Goal: Task Accomplishment & Management: Manage account settings

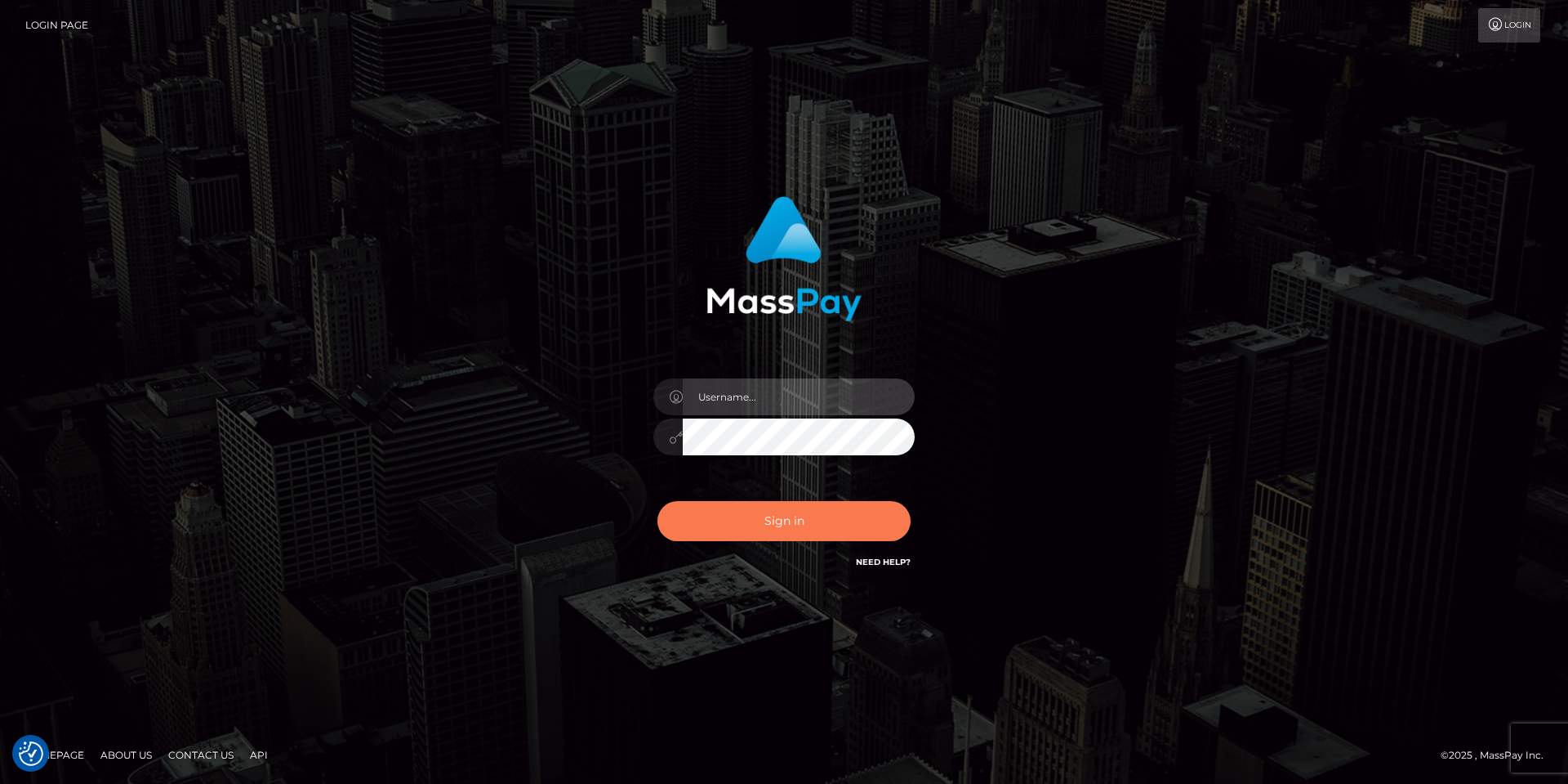
type input "Dimitrios_Thunes"
click at [734, 517] on button "Sign in" at bounding box center [784, 521] width 253 height 40
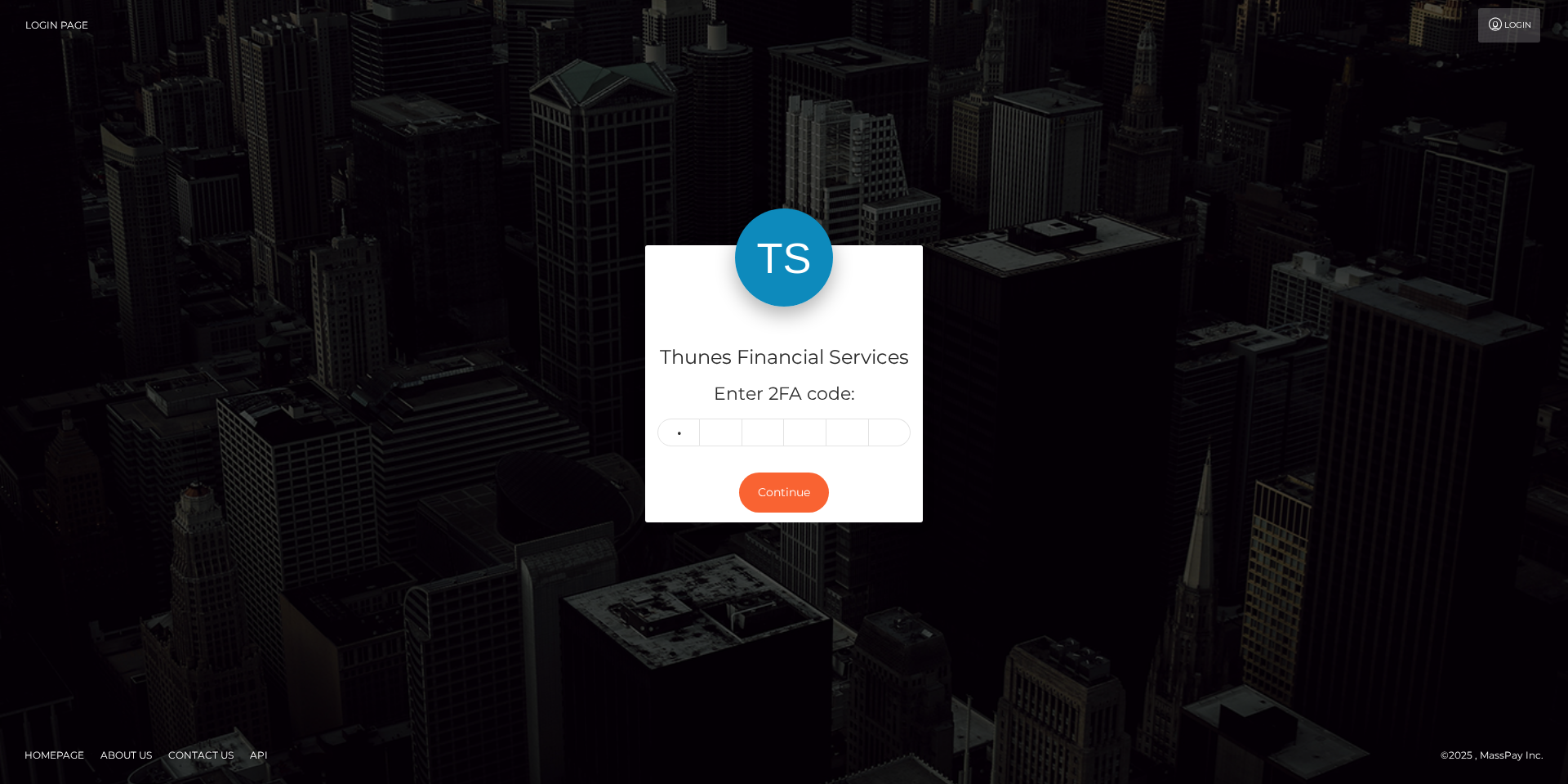
type input "1"
type input "2"
type input "5"
type input "9"
type input "2"
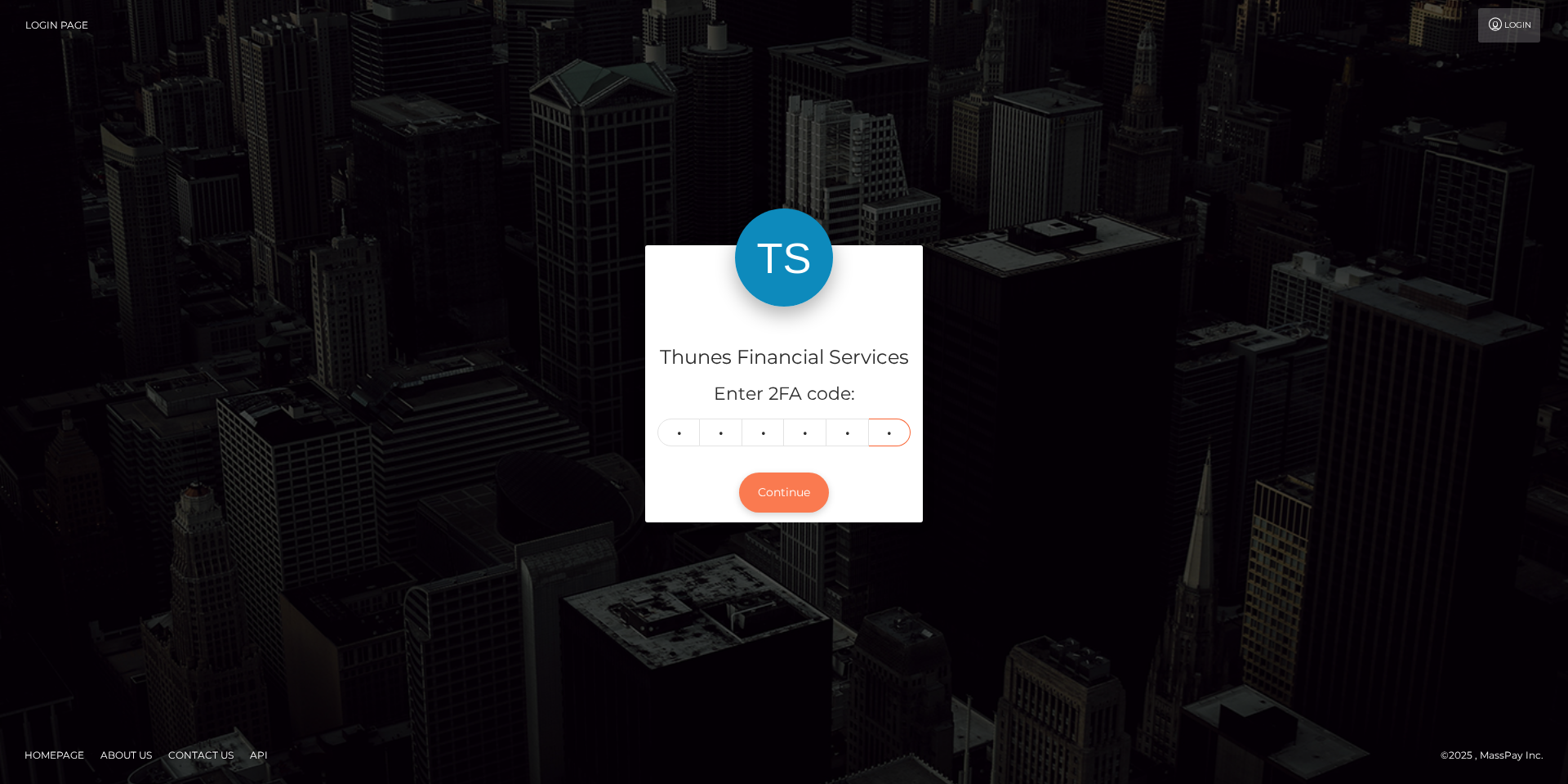
type input "8"
click at [784, 496] on button "Continue" at bounding box center [784, 491] width 90 height 40
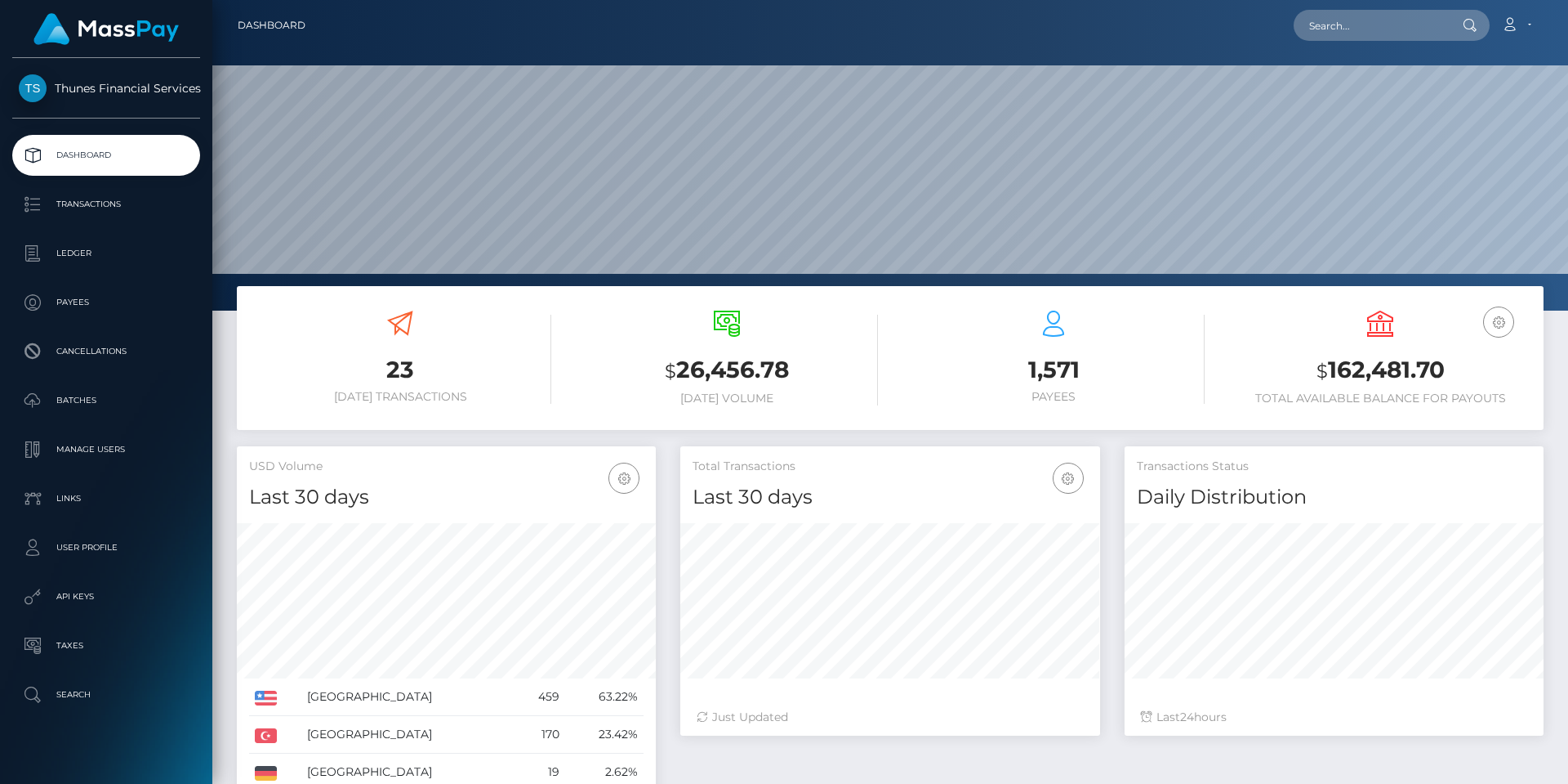
scroll to position [290, 419]
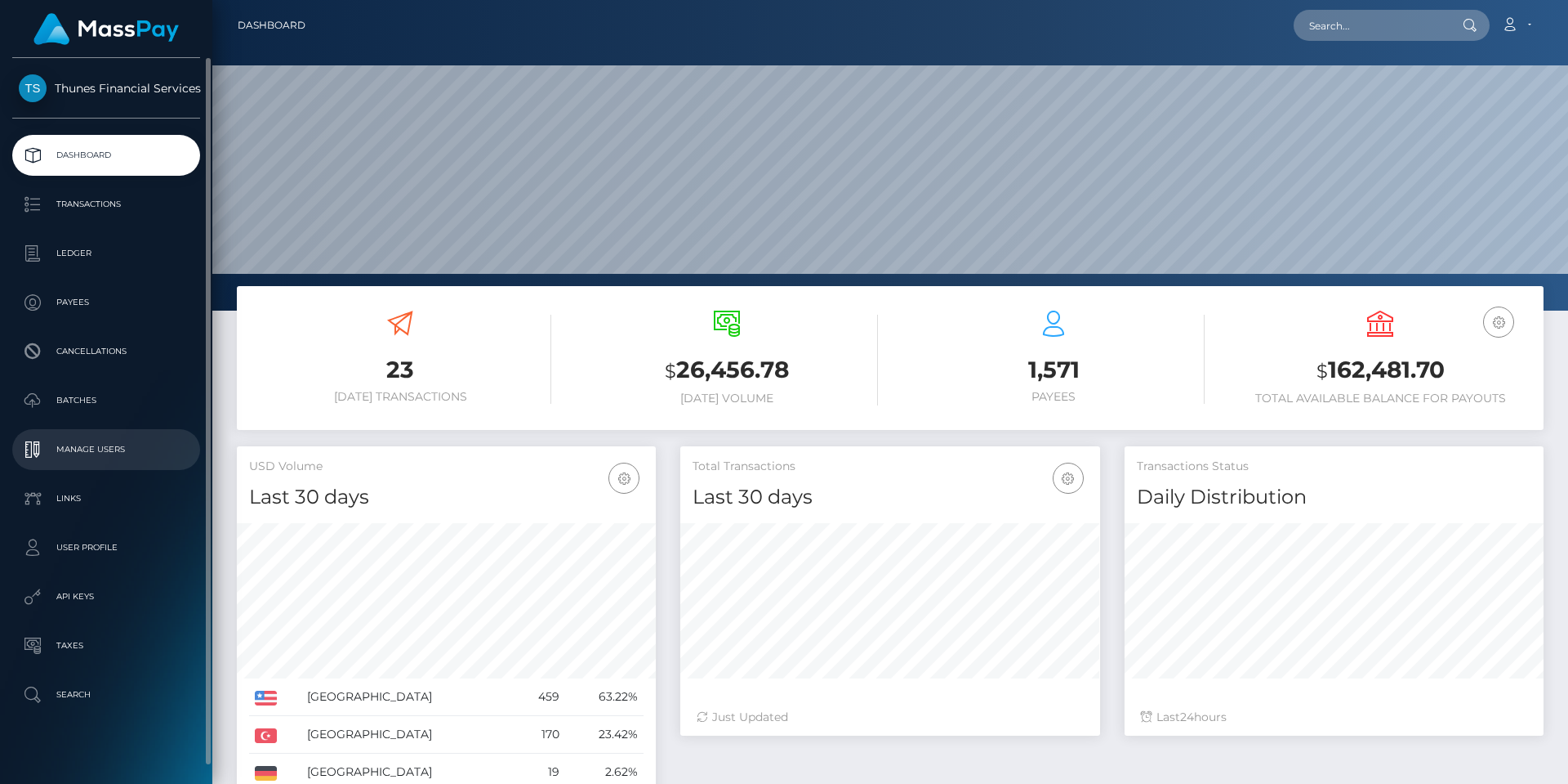
click at [120, 450] on p "Manage Users" at bounding box center [106, 449] width 175 height 25
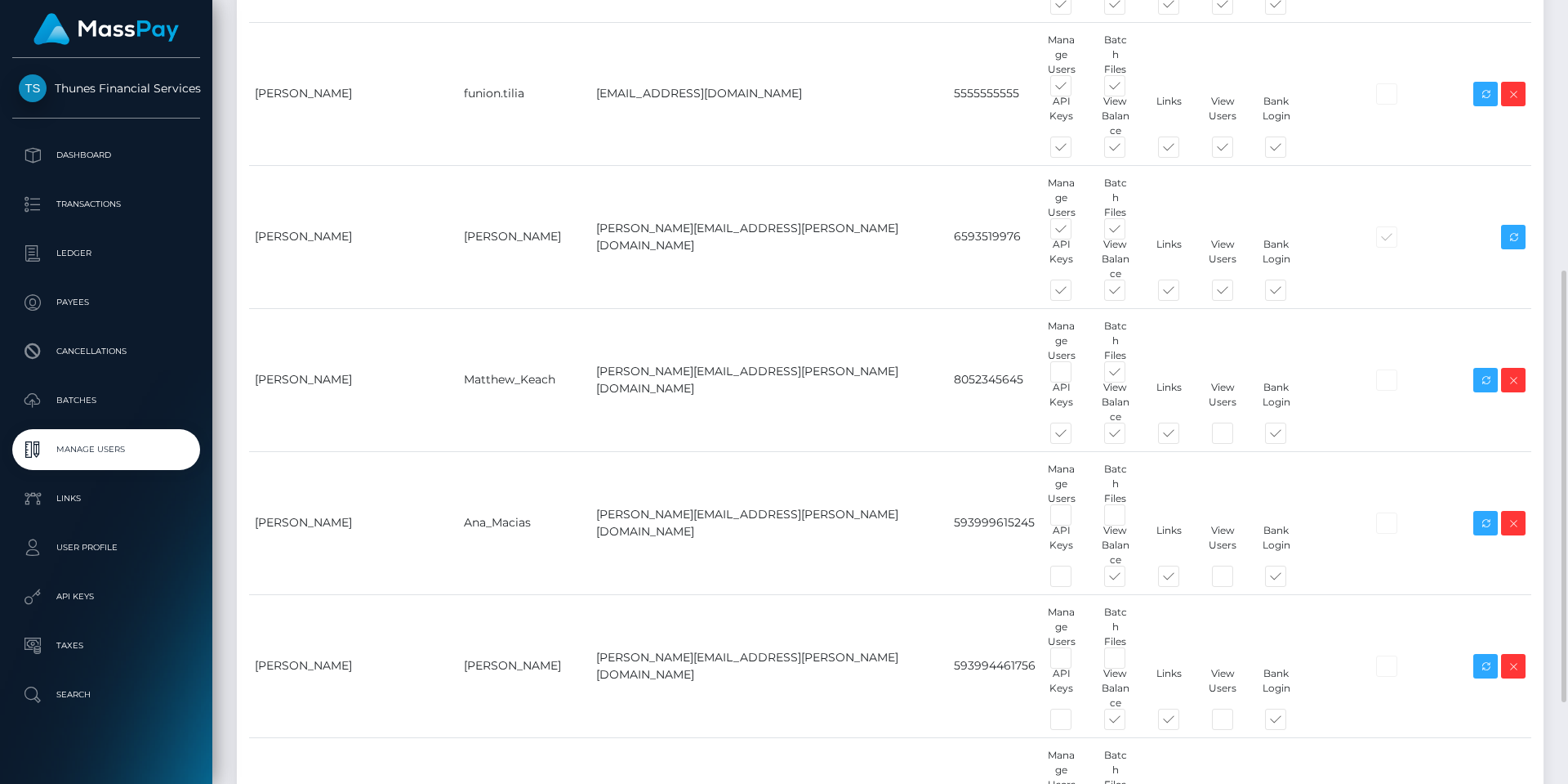
scroll to position [638, 0]
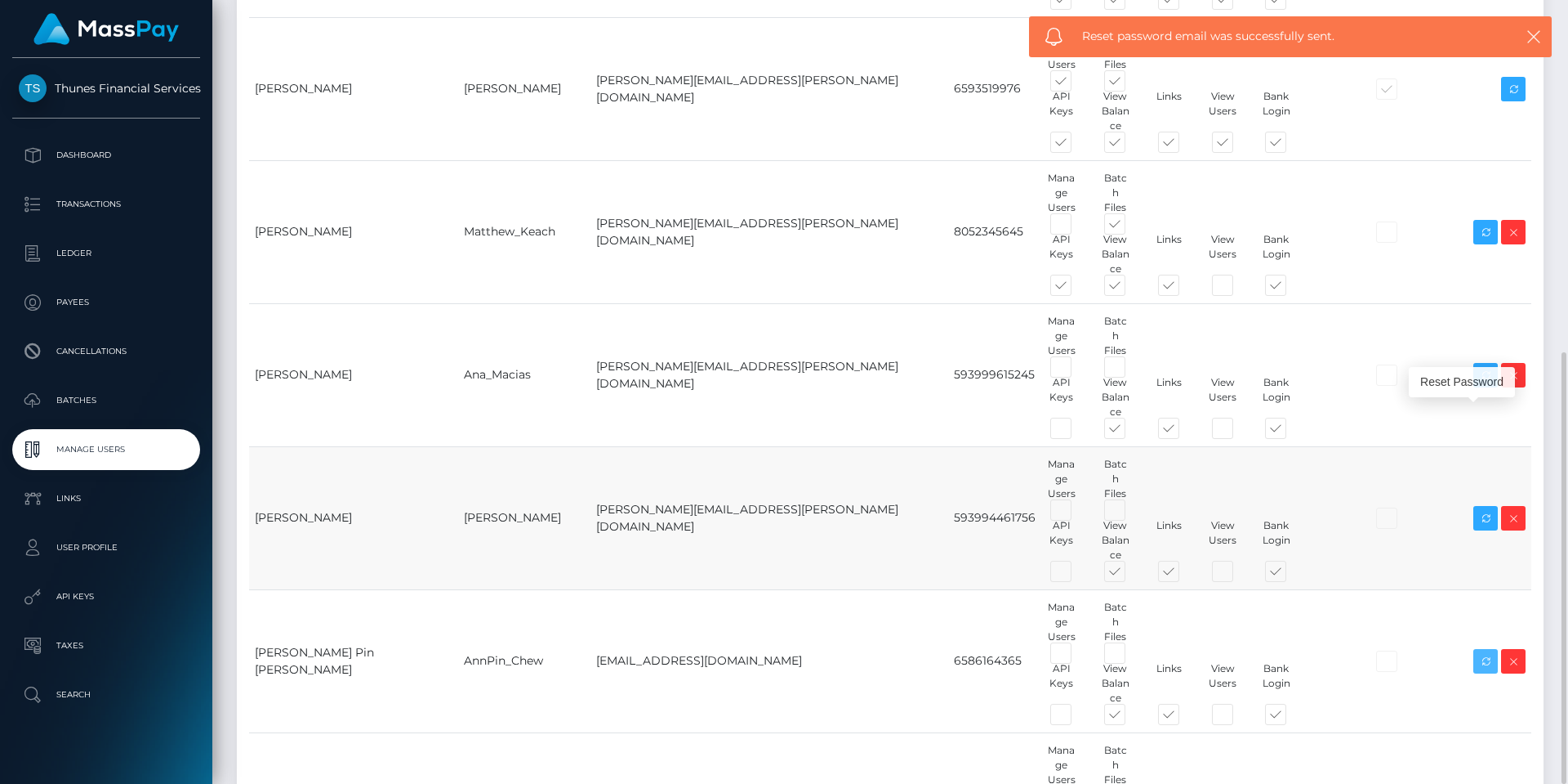
drag, startPoint x: 1482, startPoint y: 414, endPoint x: 1431, endPoint y: 336, distance: 93.2
click at [1482, 651] on icon at bounding box center [1485, 661] width 20 height 21
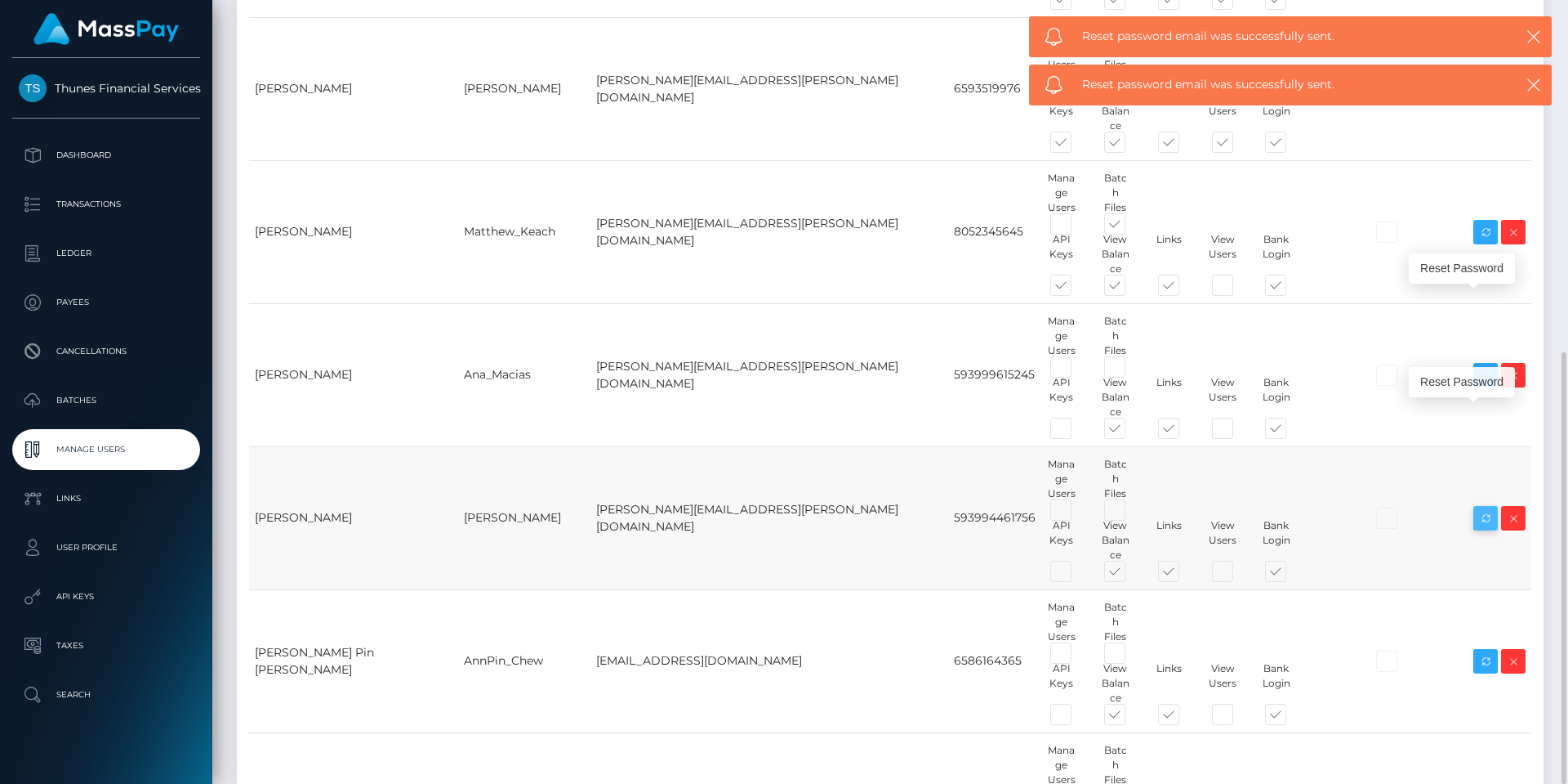
click at [1488, 508] on icon at bounding box center [1485, 518] width 20 height 21
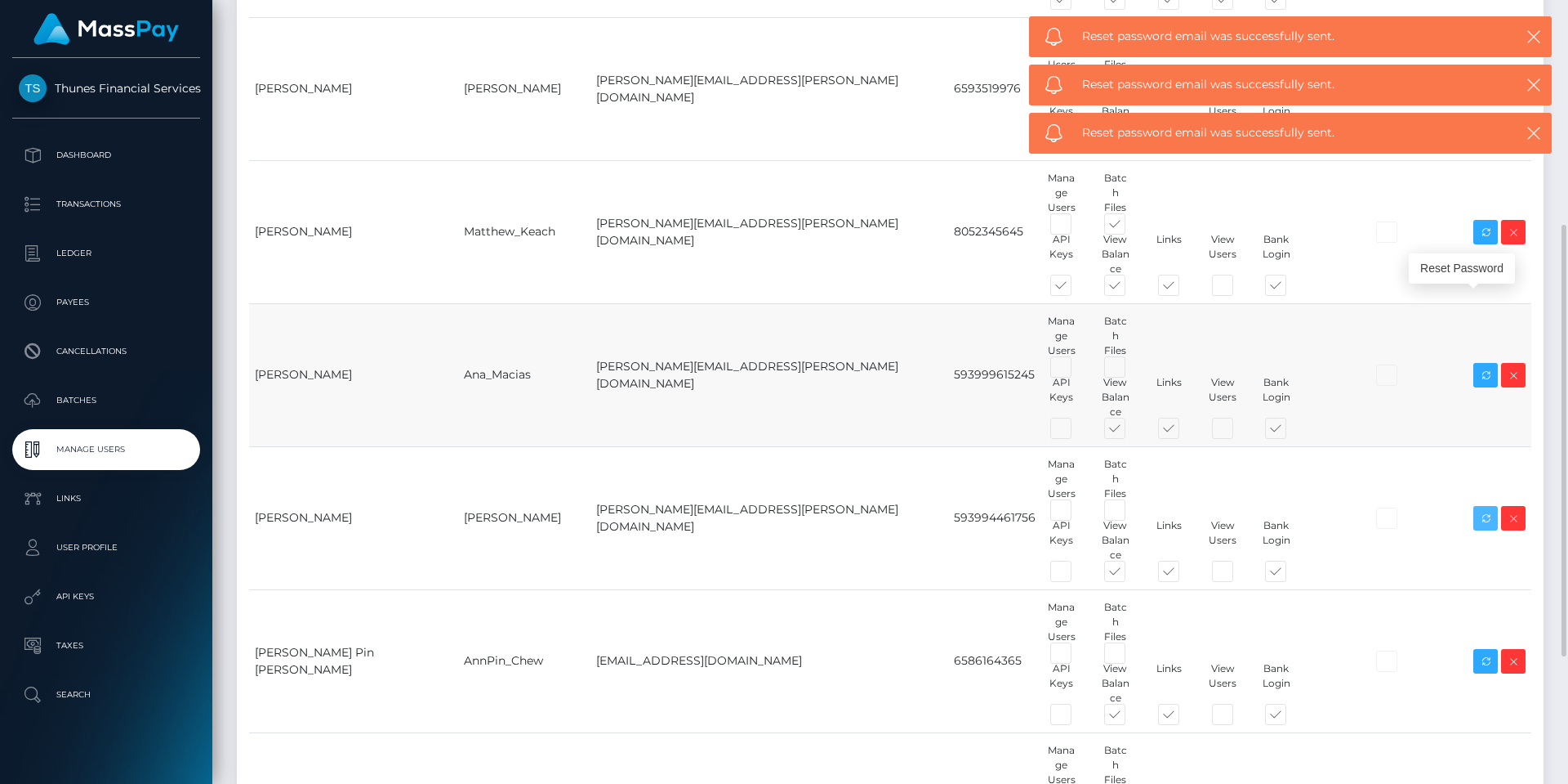
scroll to position [475, 0]
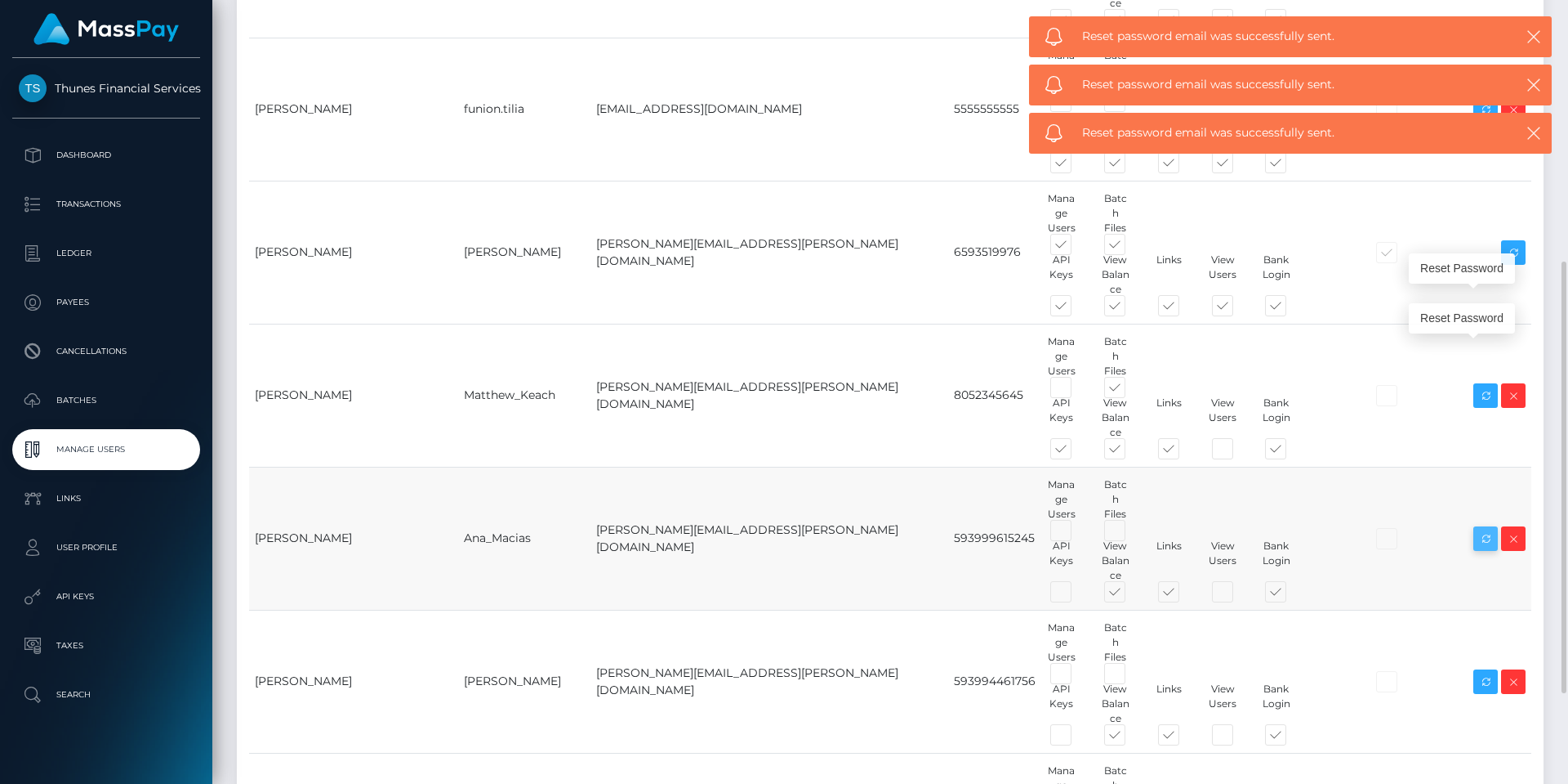
click at [1485, 529] on icon at bounding box center [1485, 539] width 20 height 21
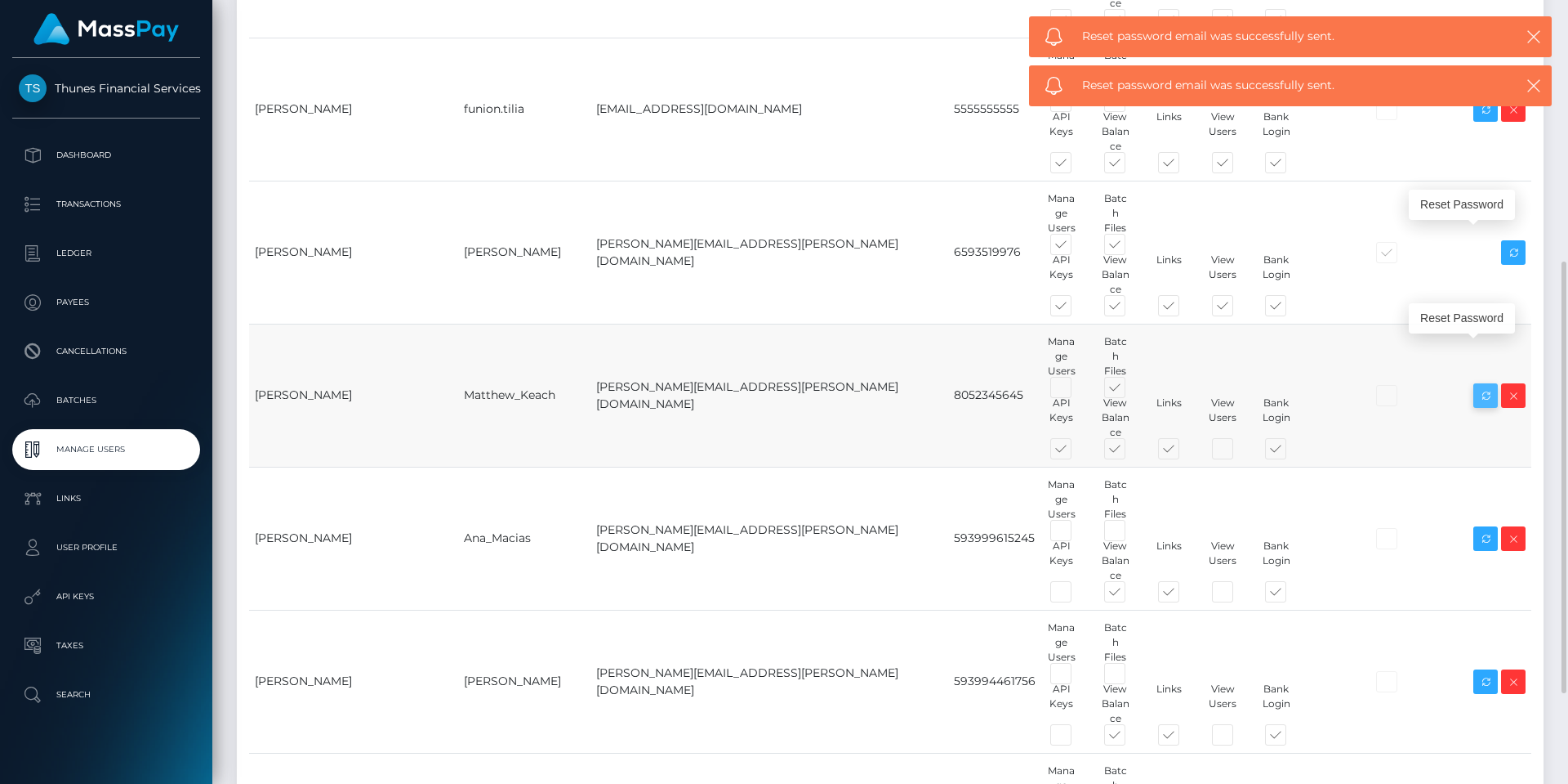
click at [1485, 386] on icon at bounding box center [1485, 396] width 20 height 21
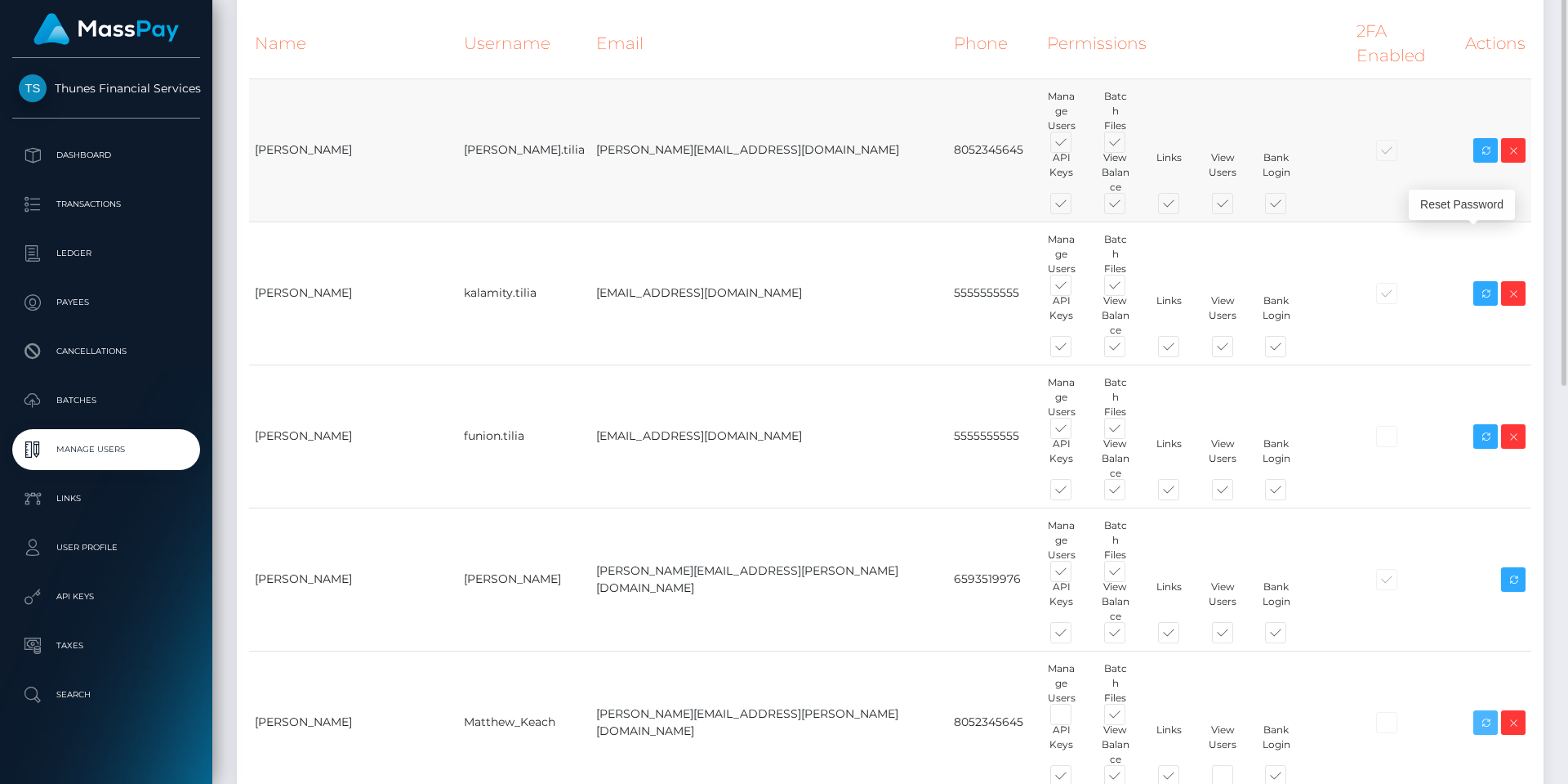
scroll to position [0, 0]
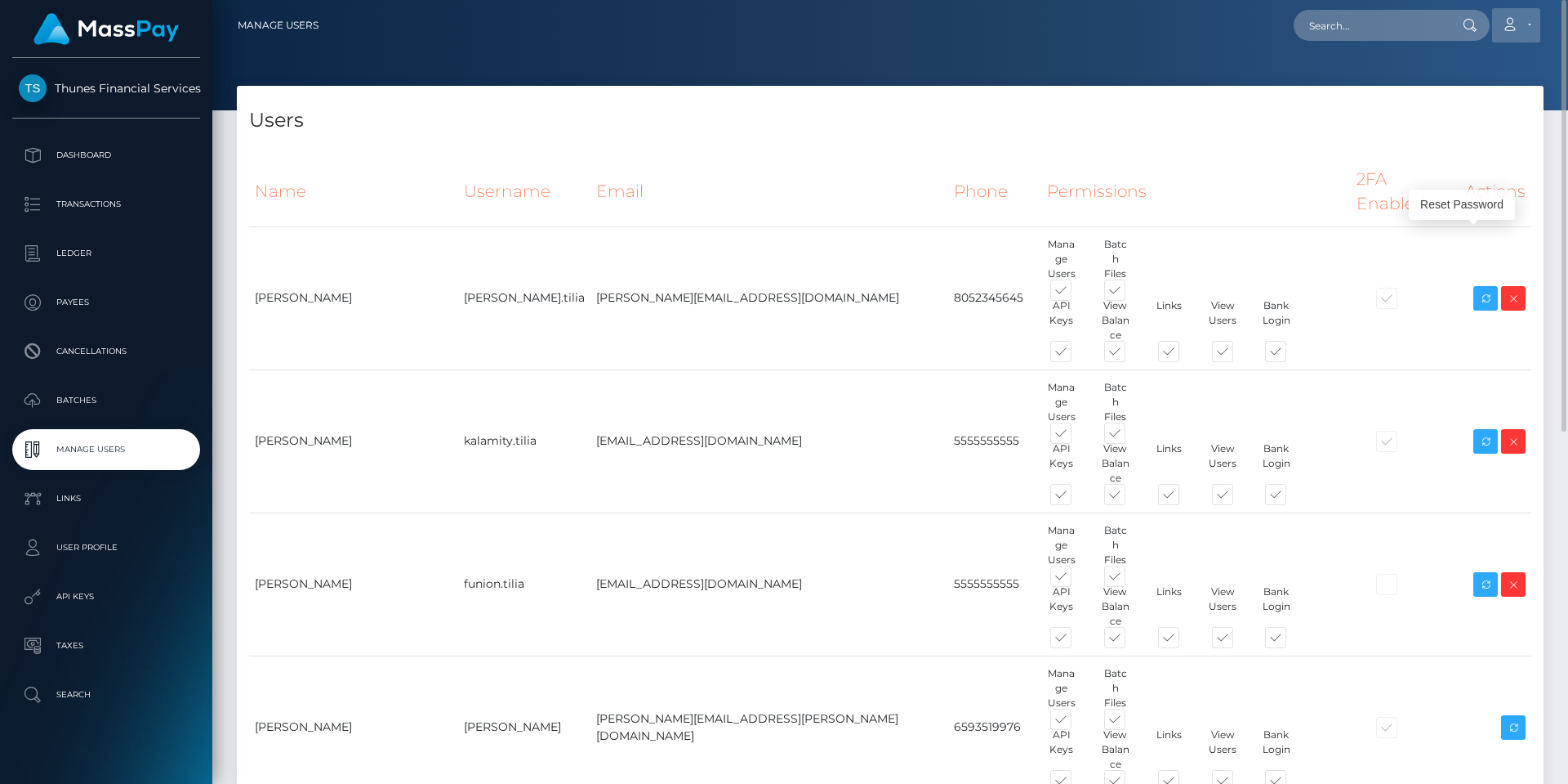
click at [1530, 19] on link "Account" at bounding box center [1516, 25] width 48 height 34
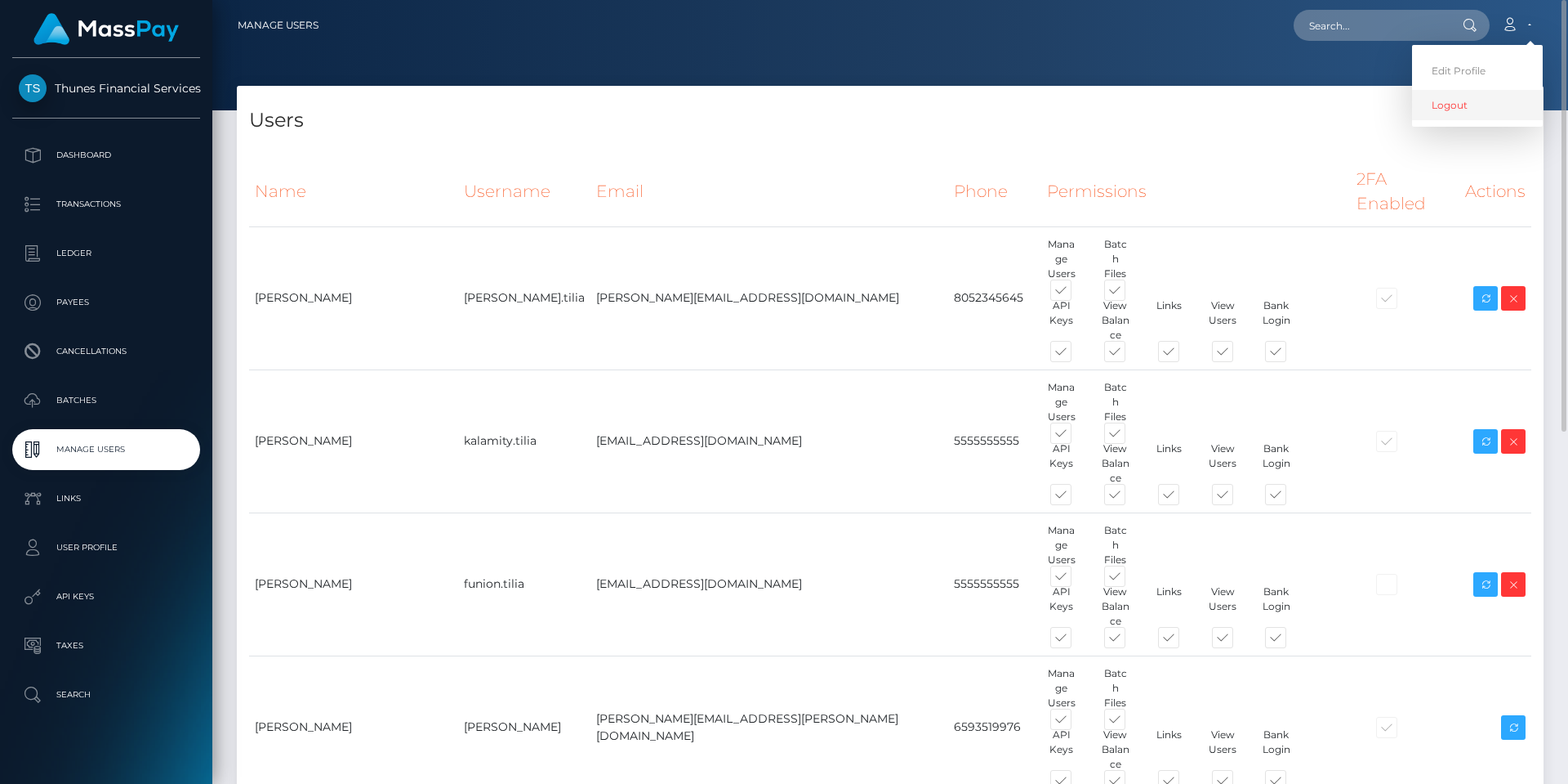
click at [1474, 105] on link "Logout" at bounding box center [1476, 104] width 131 height 31
